Goal: Task Accomplishment & Management: Use online tool/utility

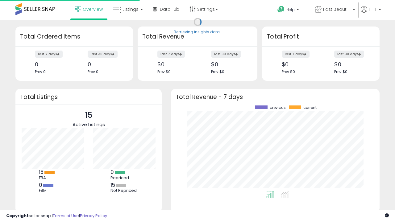
scroll to position [86, 197]
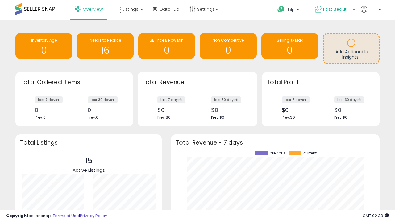
click at [335, 10] on span "Fast Beauty ([GEOGRAPHIC_DATA])" at bounding box center [337, 9] width 28 height 6
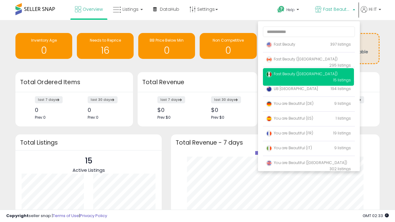
click at [309, 149] on span "You are Beautiful (IT)" at bounding box center [289, 148] width 46 height 5
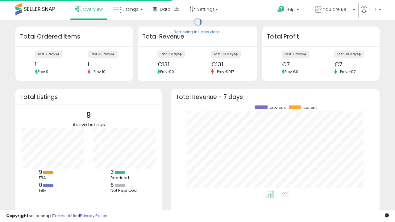
scroll to position [86, 197]
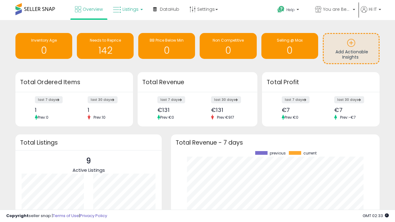
click at [127, 9] on span "Listings" at bounding box center [131, 9] width 16 height 6
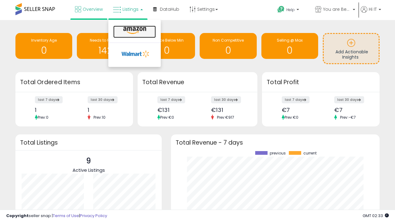
click at [134, 31] on icon at bounding box center [134, 31] width 27 height 8
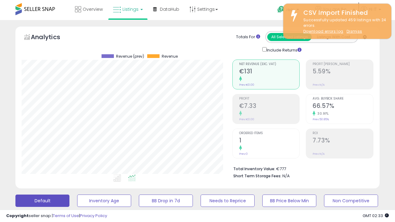
scroll to position [127, 211]
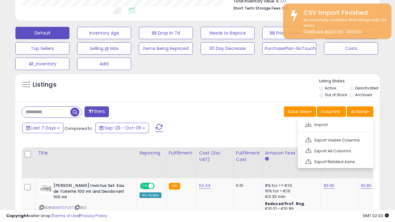
click at [309, 124] on span at bounding box center [309, 124] width 6 height 5
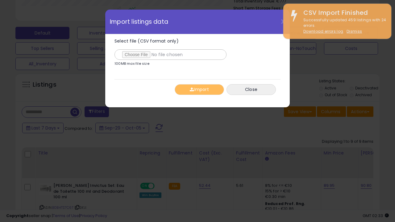
type input "**********"
click at [199, 90] on button "Import" at bounding box center [199, 89] width 49 height 11
